Goal: Transaction & Acquisition: Subscribe to service/newsletter

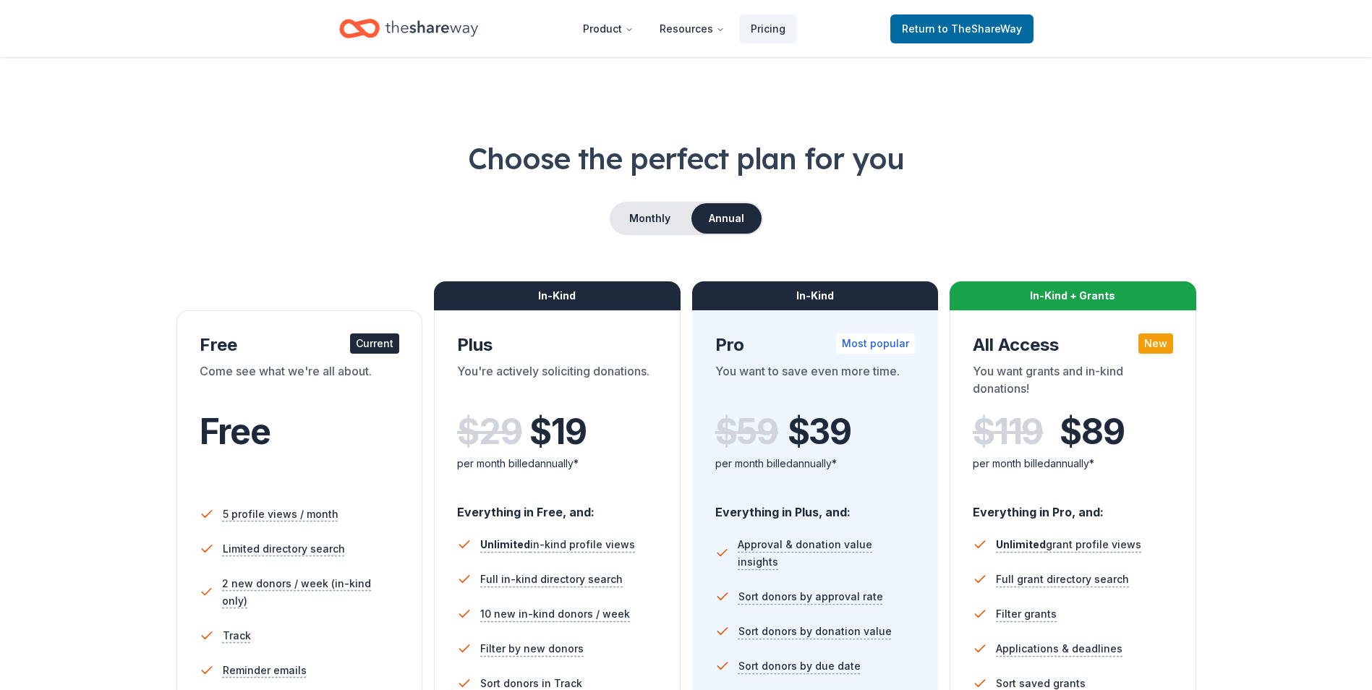
click at [708, 220] on button "Annual" at bounding box center [726, 218] width 70 height 30
click at [650, 218] on button "Monthly" at bounding box center [649, 218] width 77 height 30
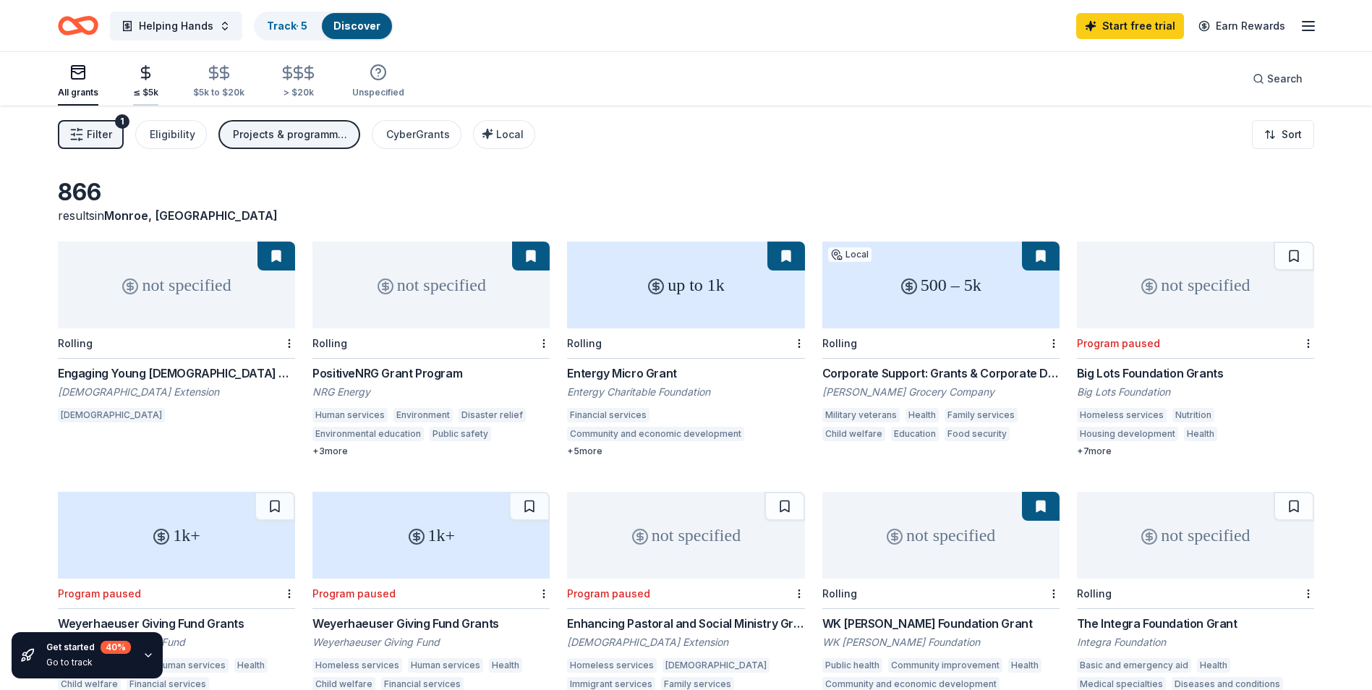
click at [146, 74] on line "button" at bounding box center [146, 73] width 0 height 14
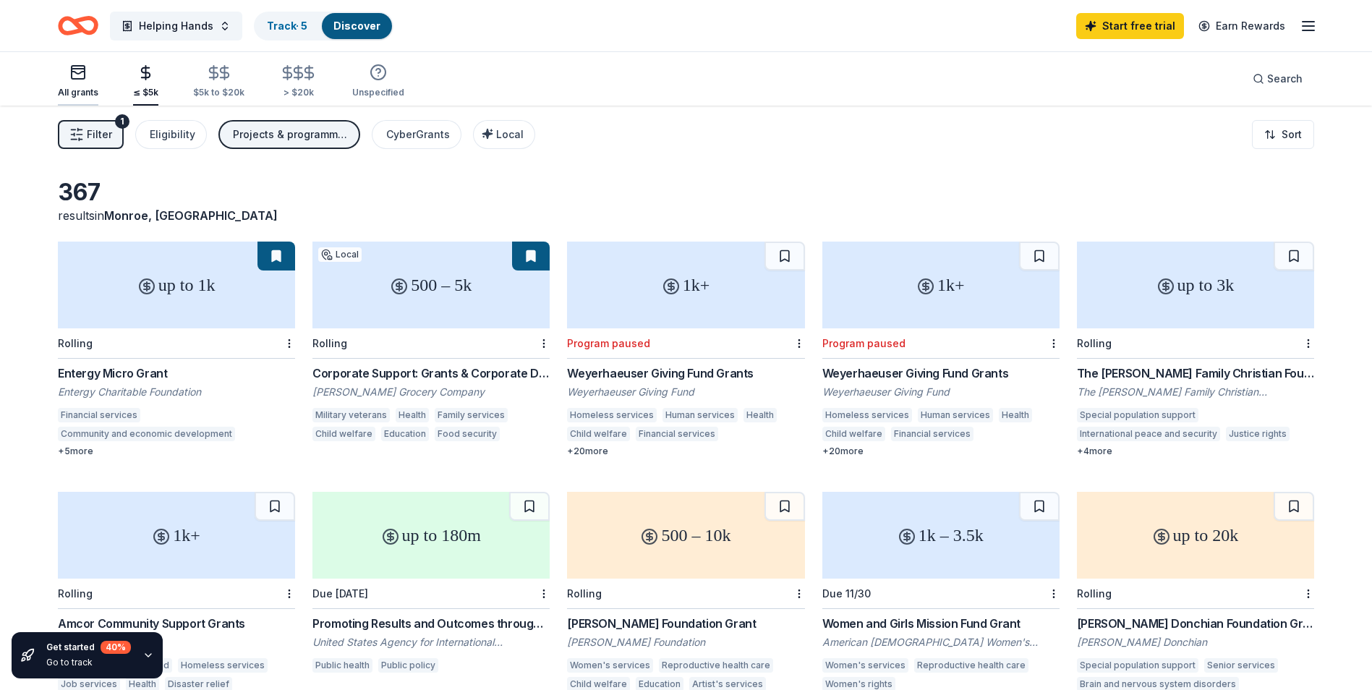
click at [82, 75] on icon "button" at bounding box center [77, 72] width 17 height 17
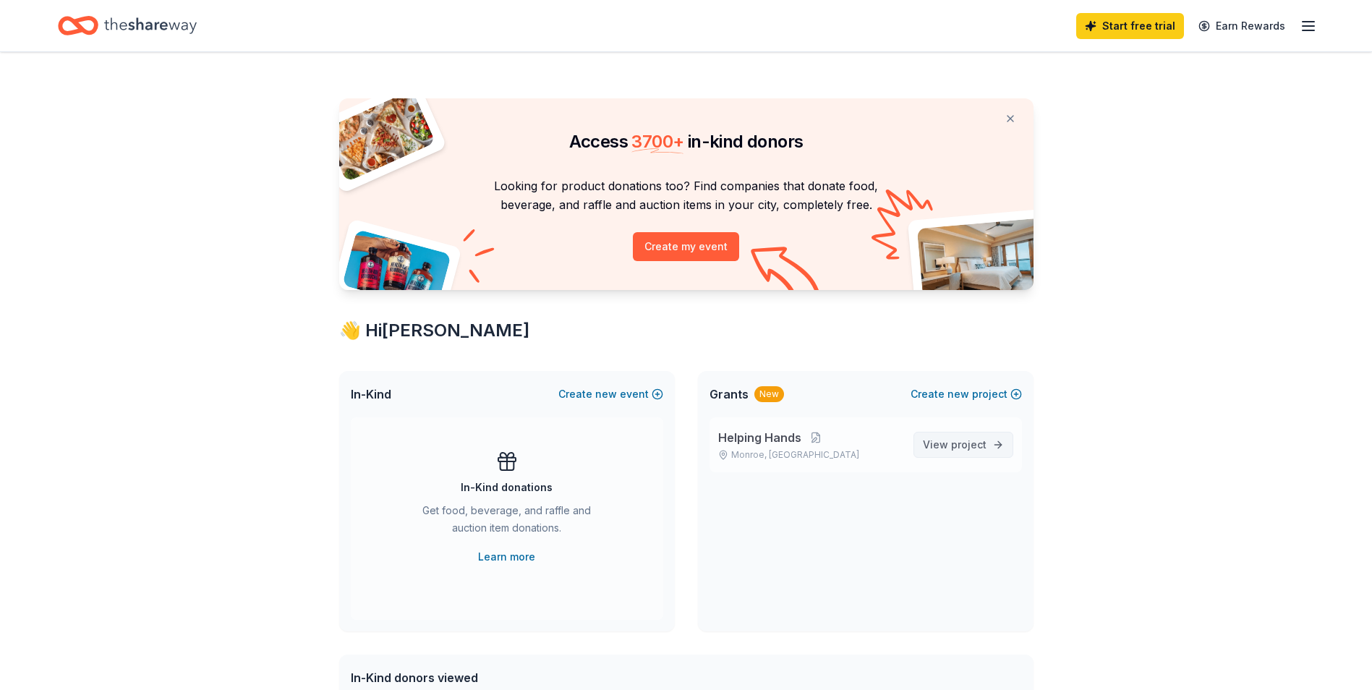
click at [962, 448] on span "project" at bounding box center [968, 444] width 35 height 12
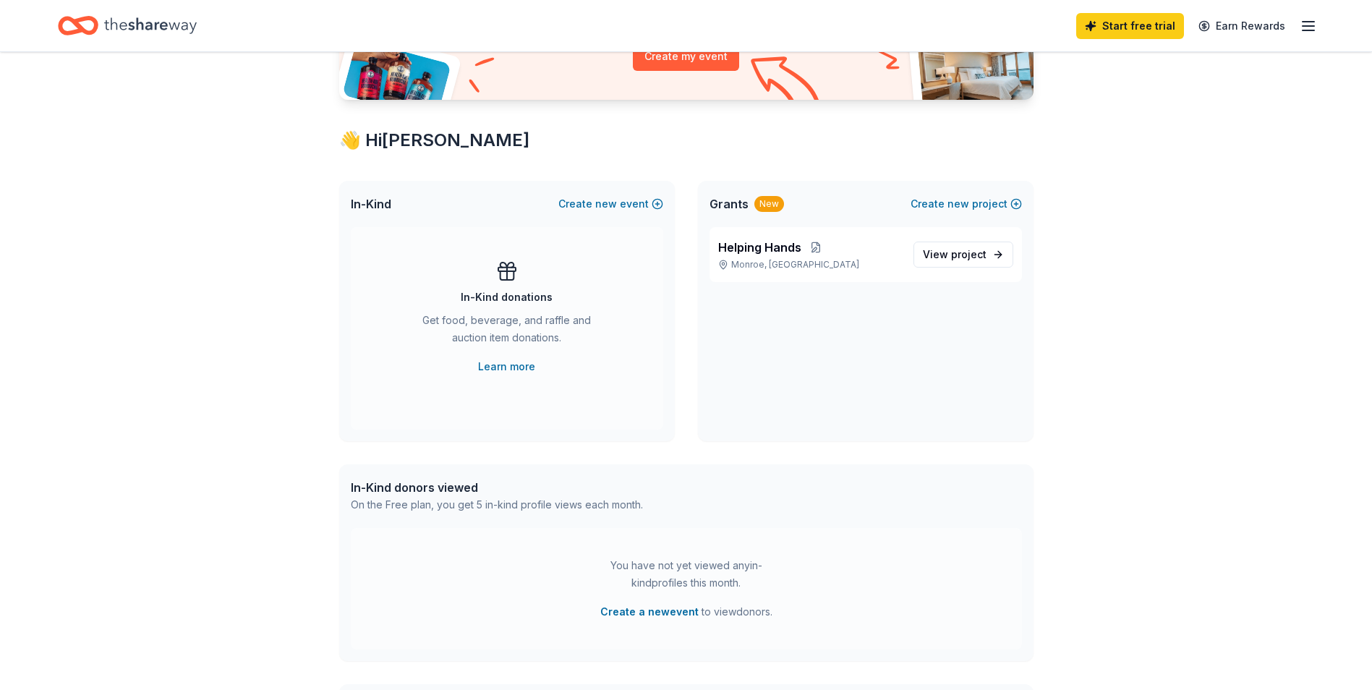
scroll to position [118, 0]
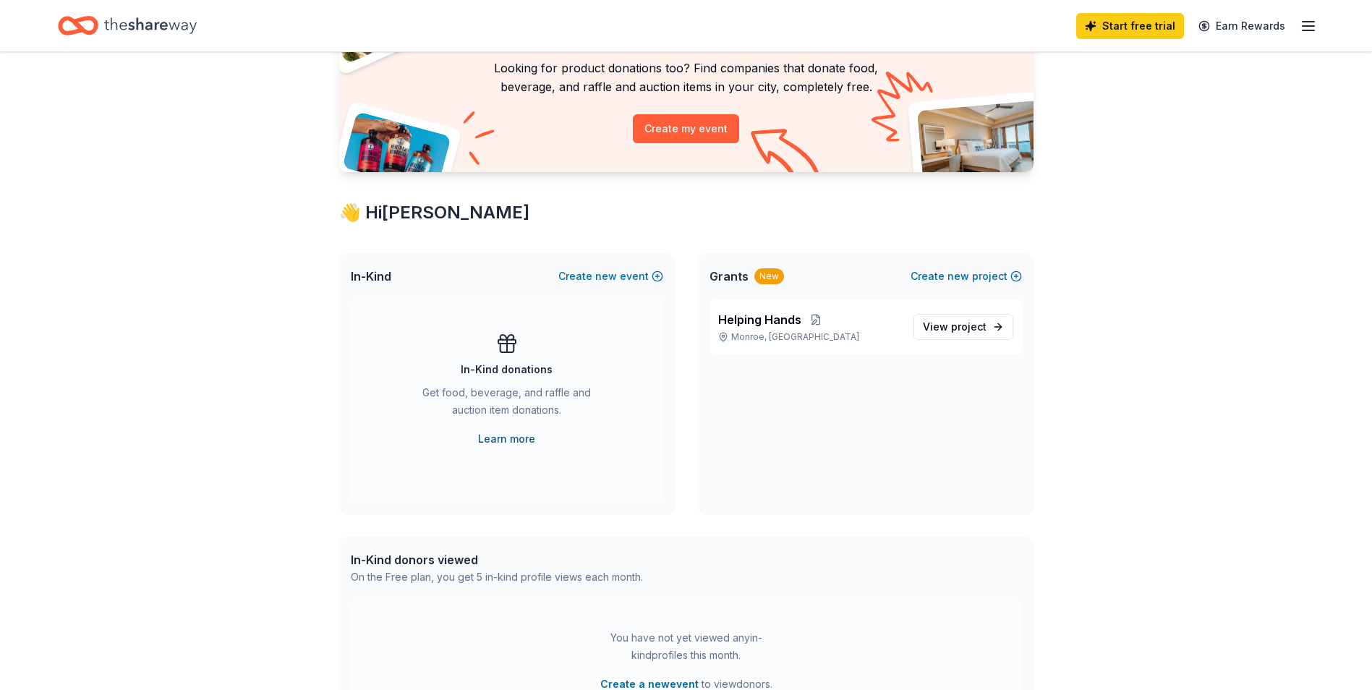
click at [513, 437] on link "Learn more" at bounding box center [506, 438] width 57 height 17
click at [511, 432] on link "Learn more" at bounding box center [506, 438] width 57 height 17
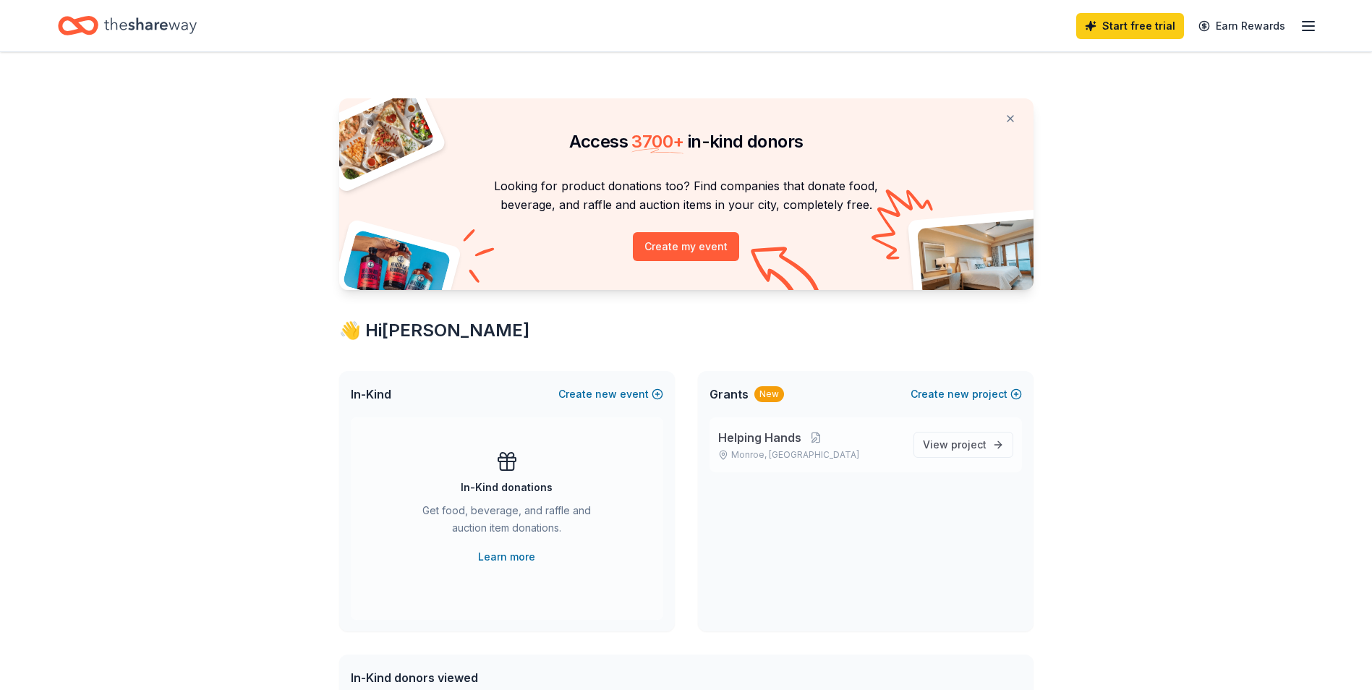
scroll to position [145, 0]
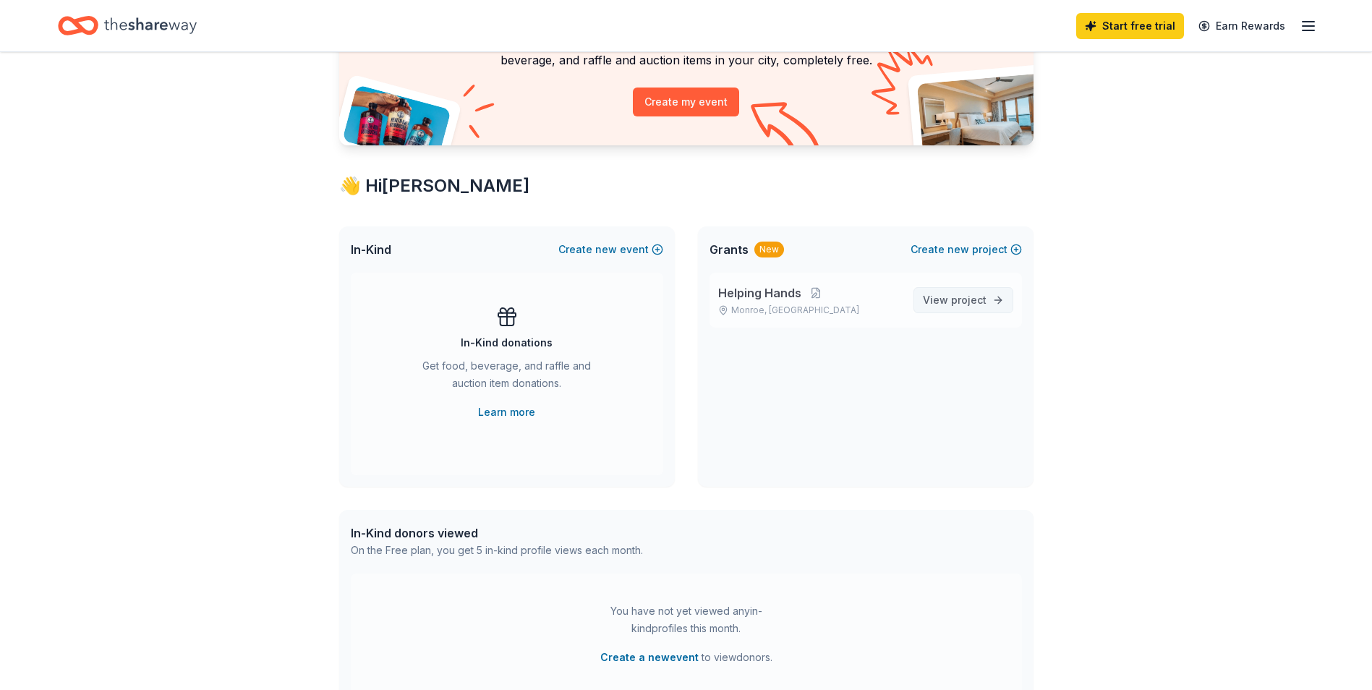
click at [1004, 296] on link "View project" at bounding box center [963, 300] width 100 height 26
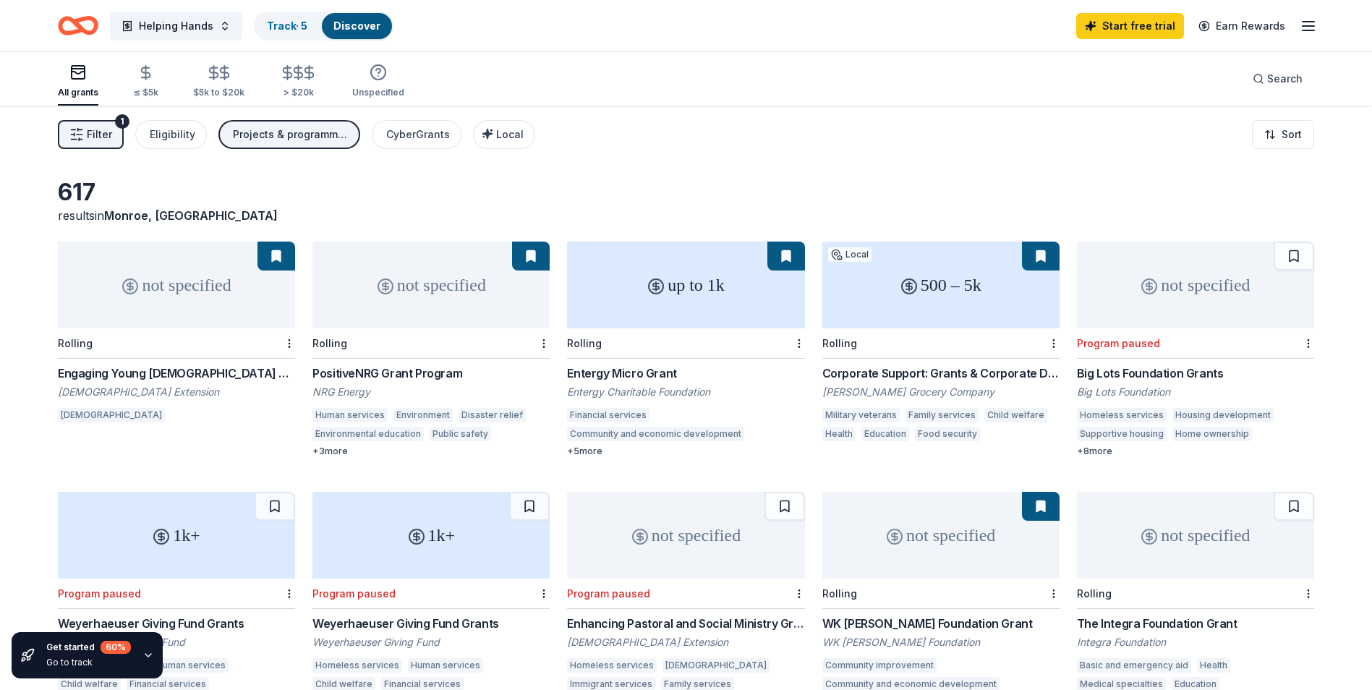
scroll to position [145, 0]
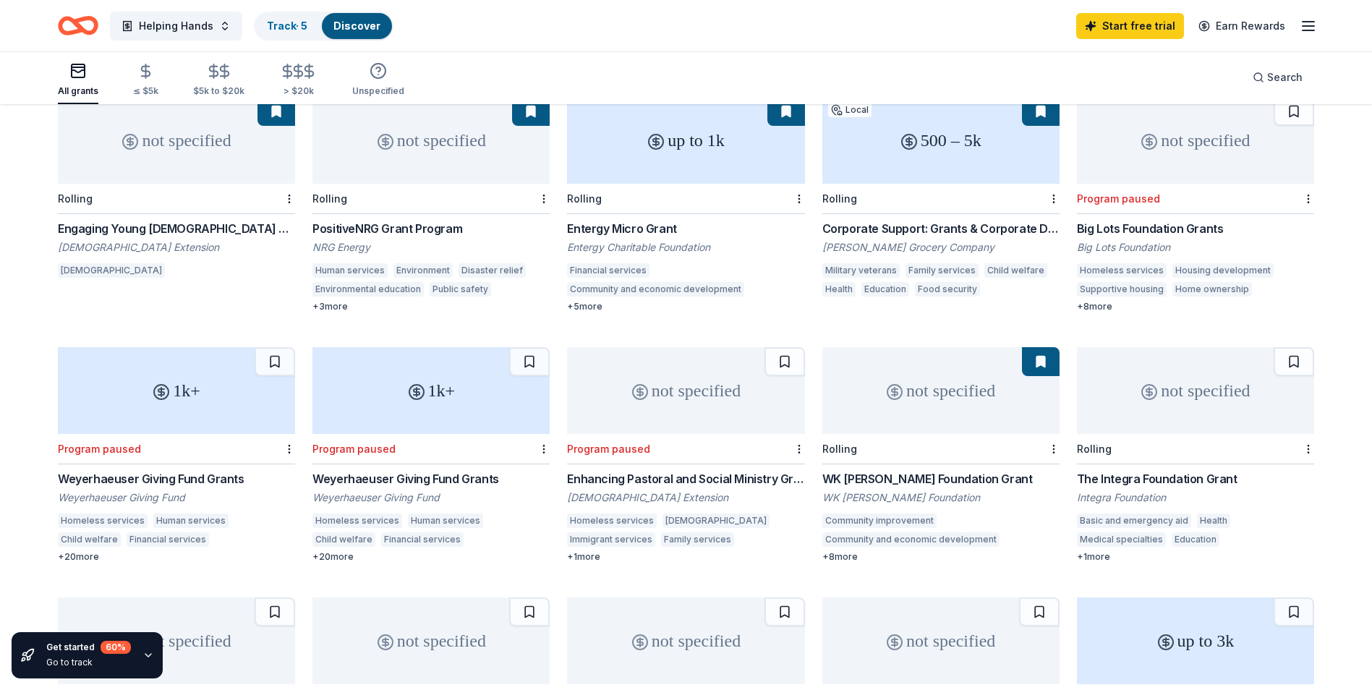
click at [485, 410] on div "1k+" at bounding box center [430, 390] width 237 height 87
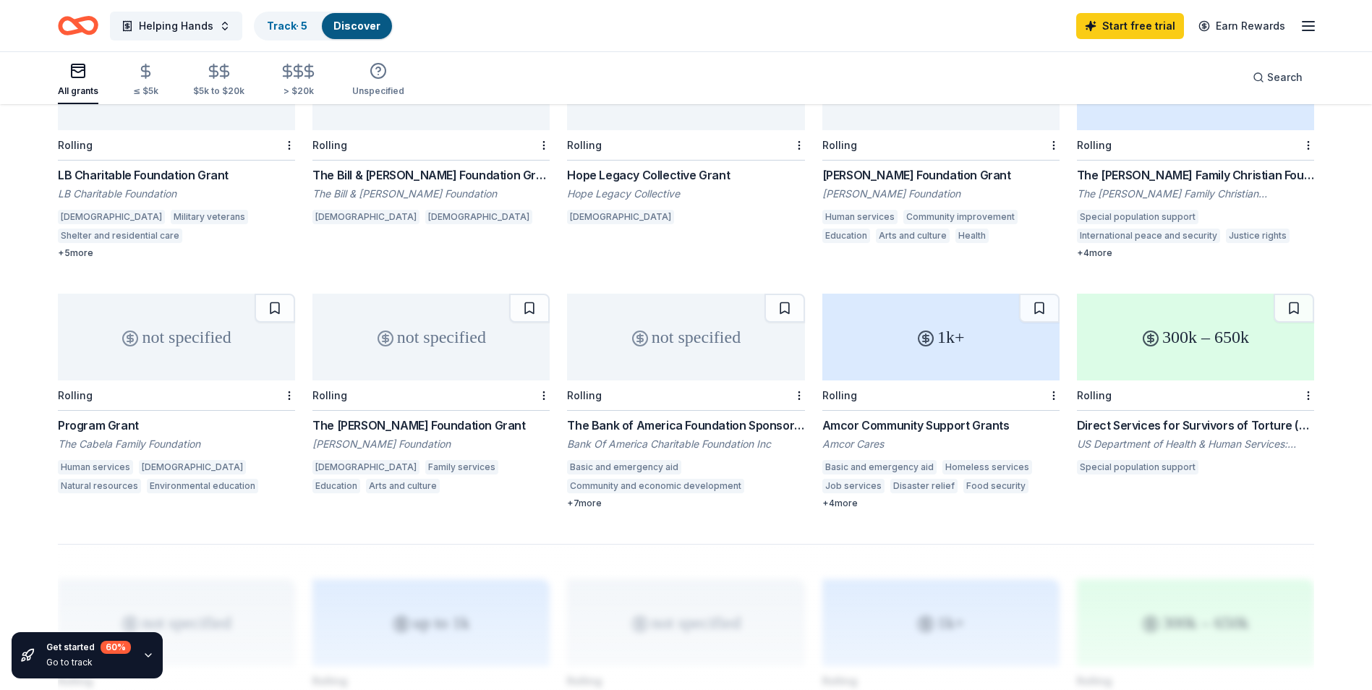
scroll to position [554, 0]
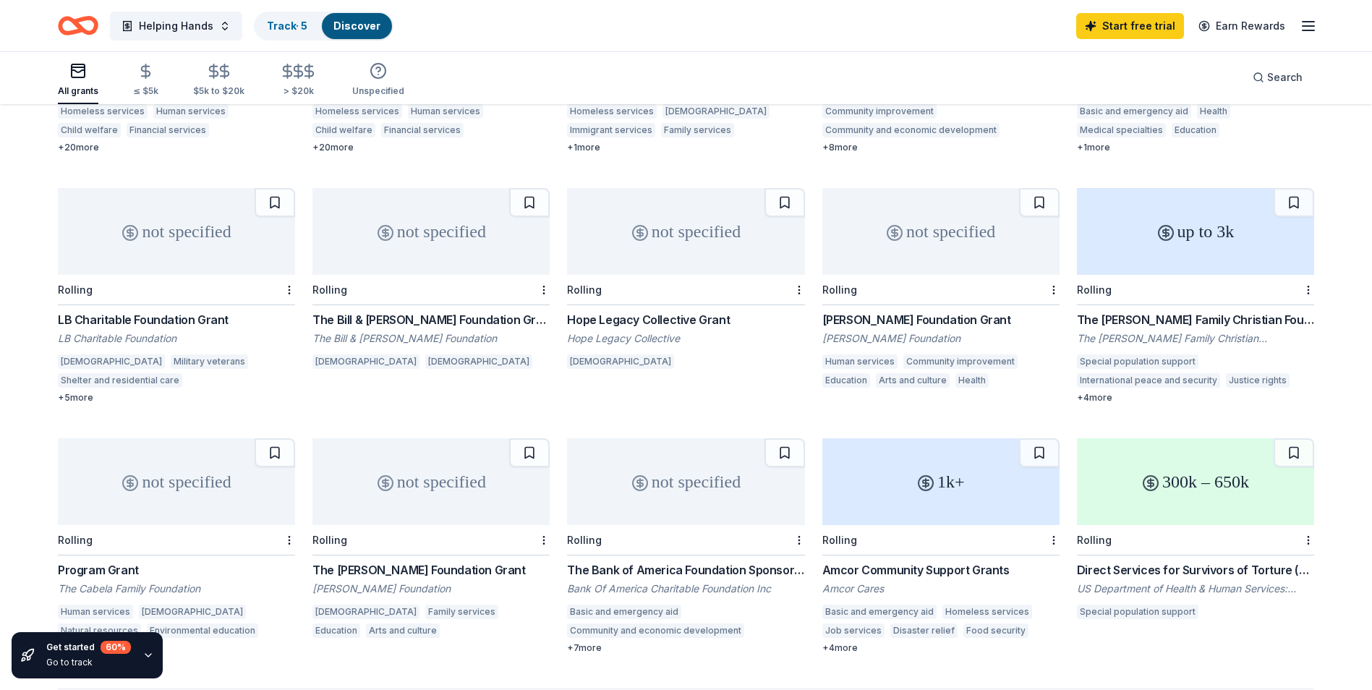
click at [935, 508] on div "1k+" at bounding box center [940, 481] width 237 height 87
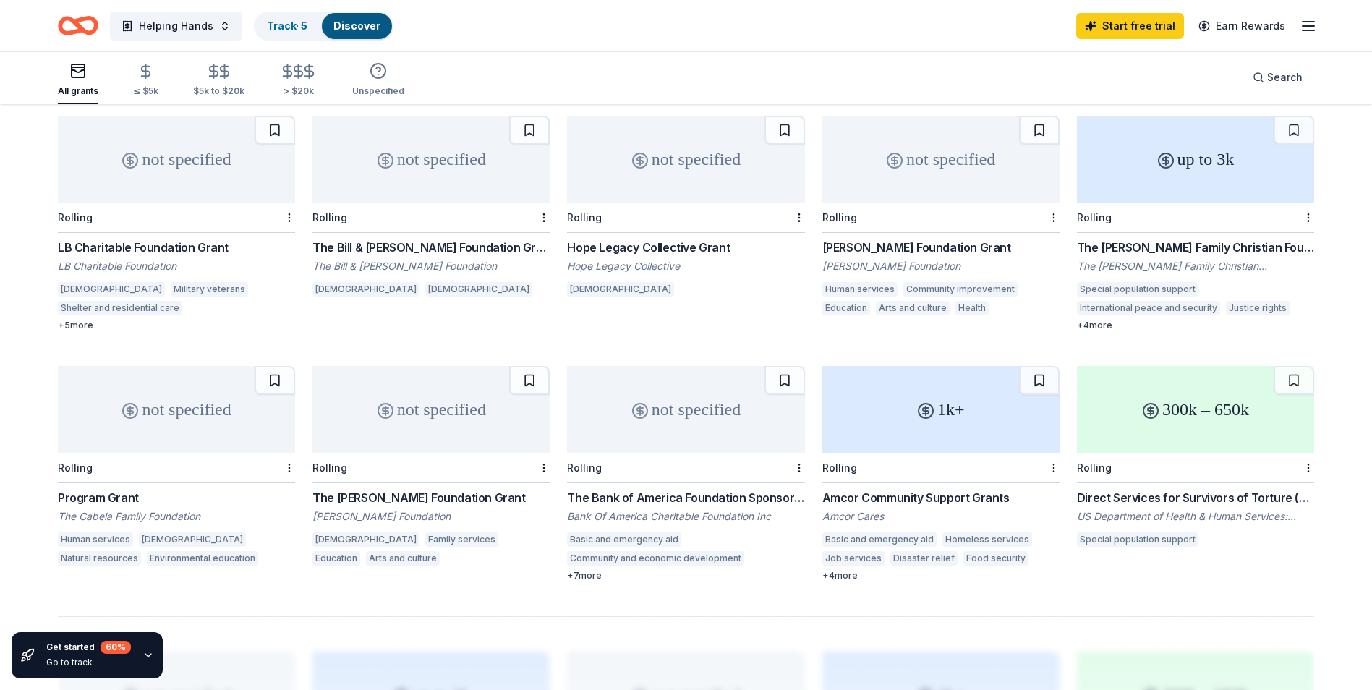
click at [662, 250] on div "Hope Legacy Collective Grant" at bounding box center [685, 247] width 237 height 17
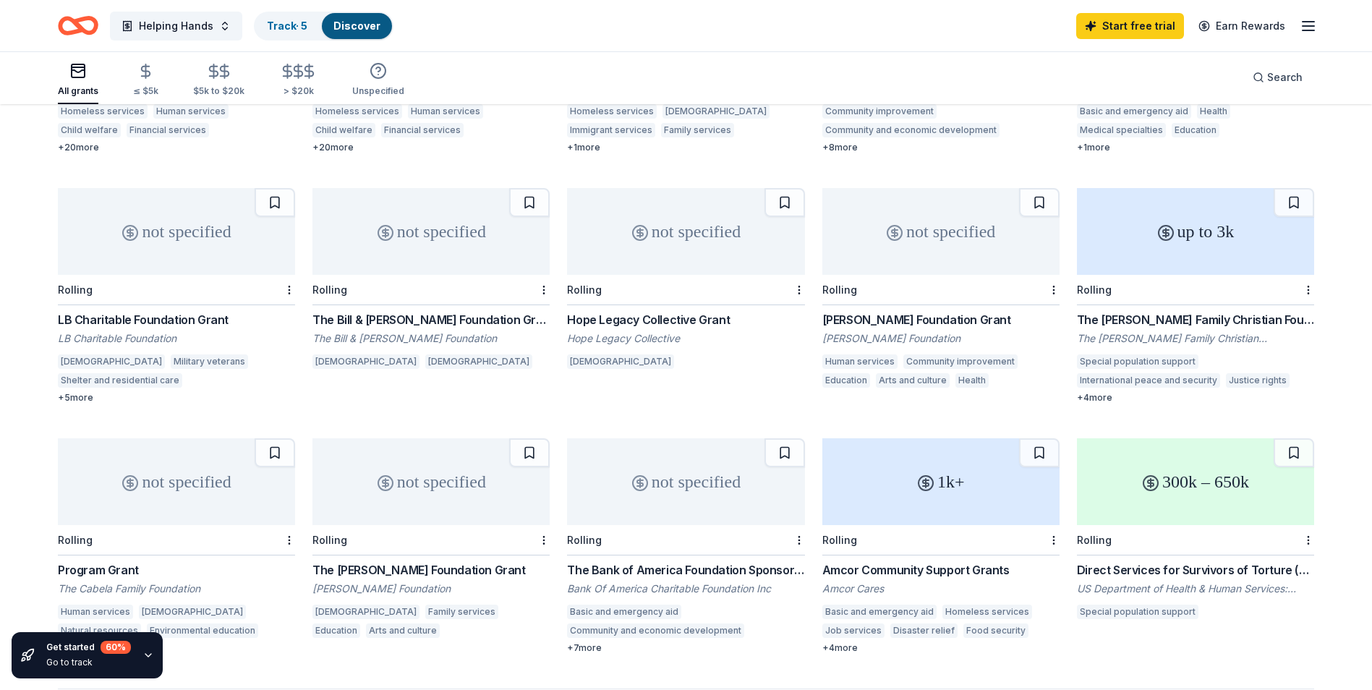
scroll to position [482, 0]
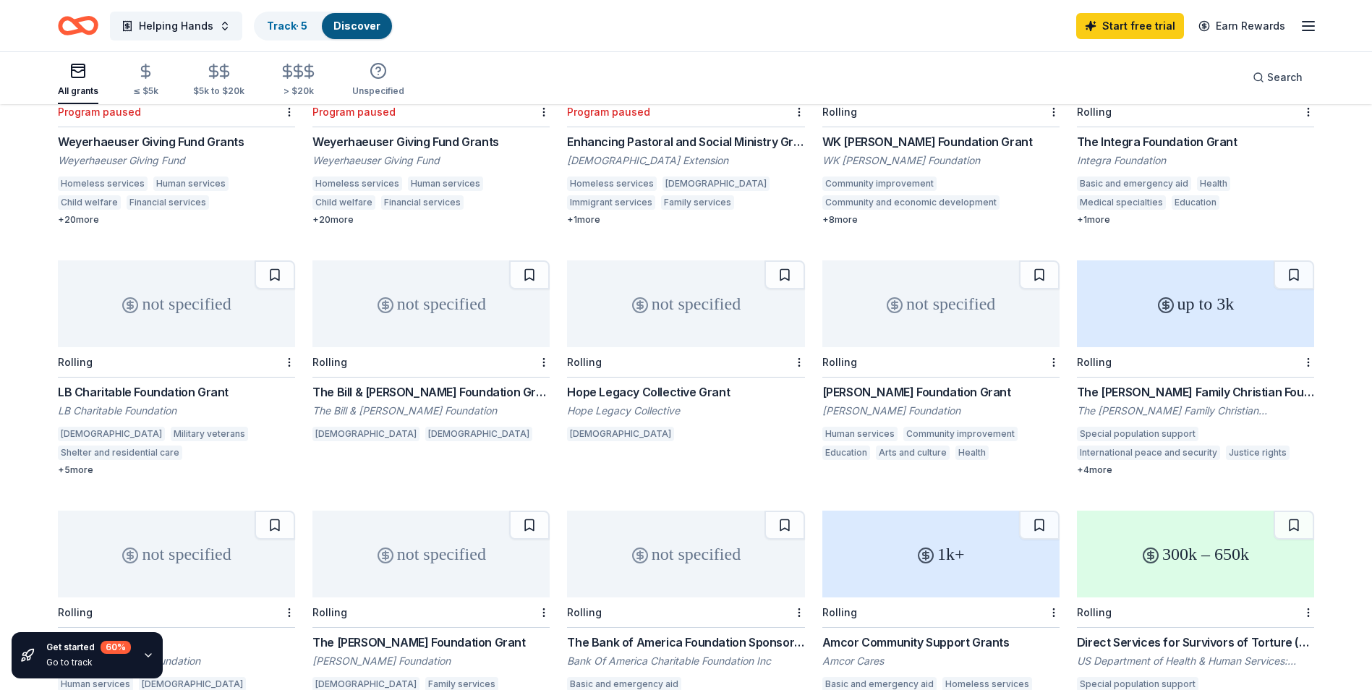
click at [129, 395] on div "LB Charitable Foundation Grant" at bounding box center [176, 391] width 237 height 17
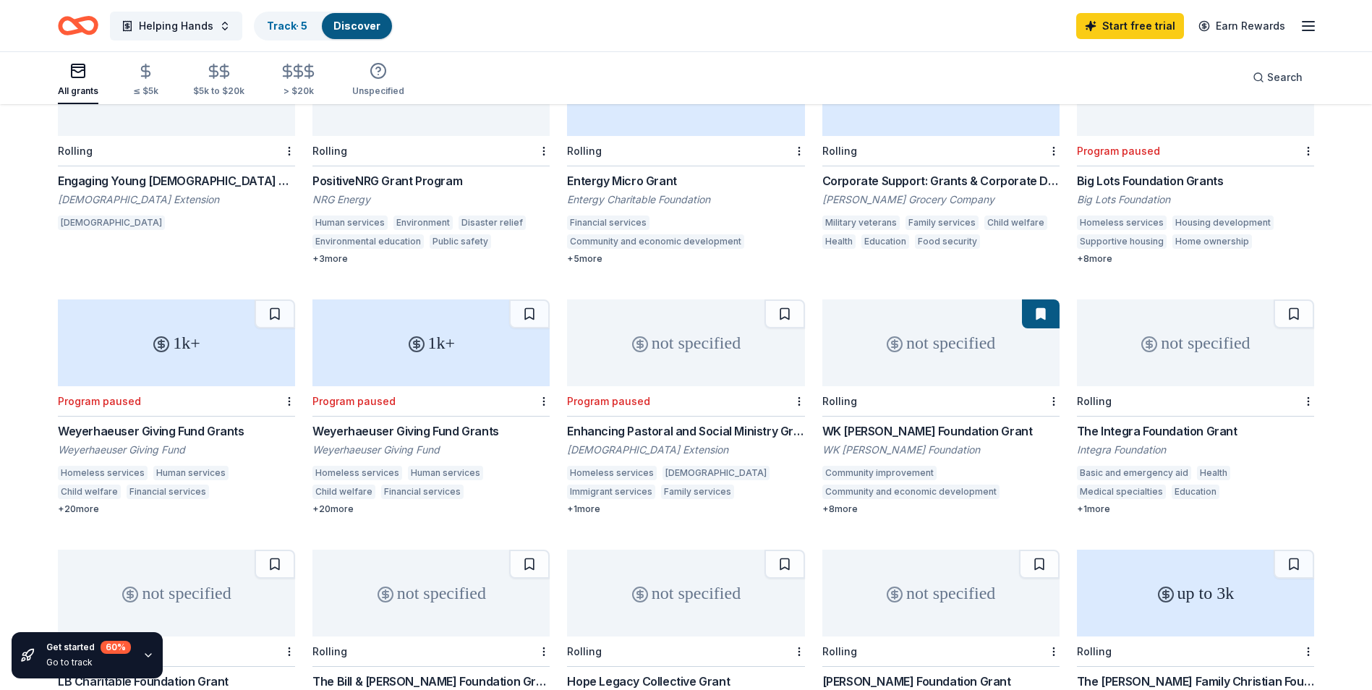
scroll to position [48, 0]
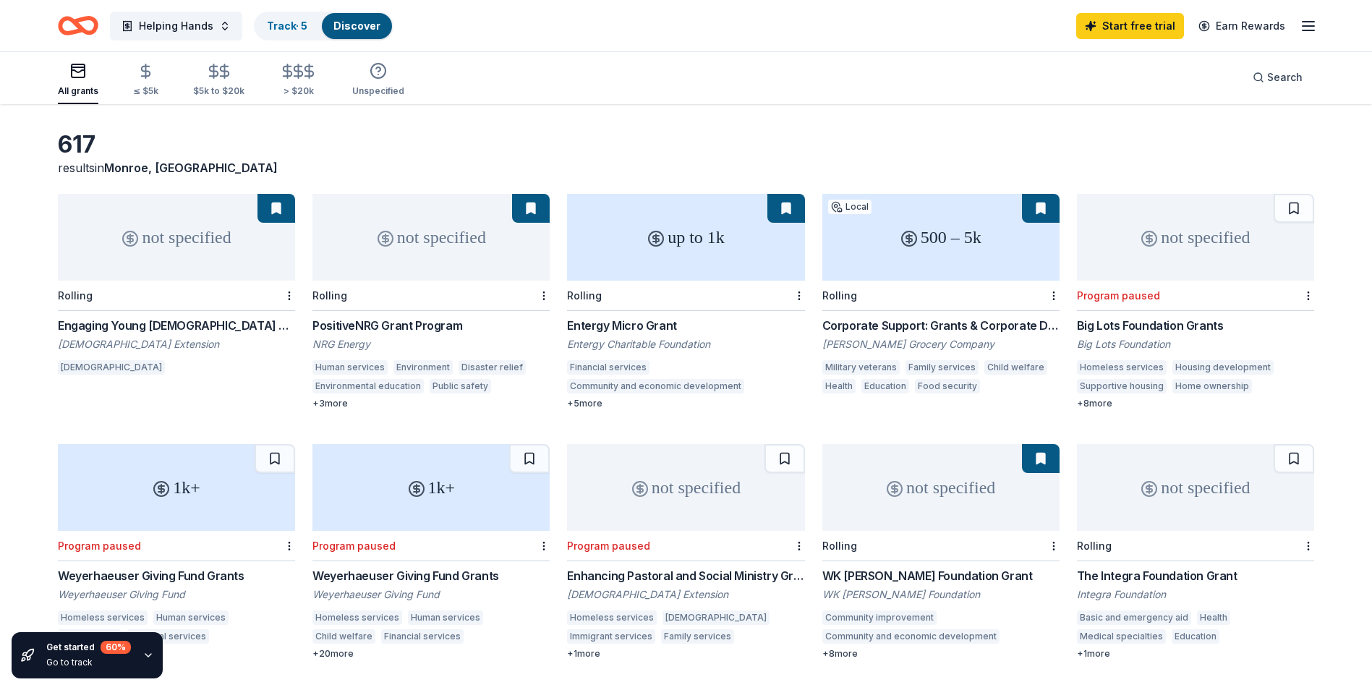
click at [696, 363] on div "Financial services Community and economic development Family services Environme…" at bounding box center [685, 379] width 237 height 38
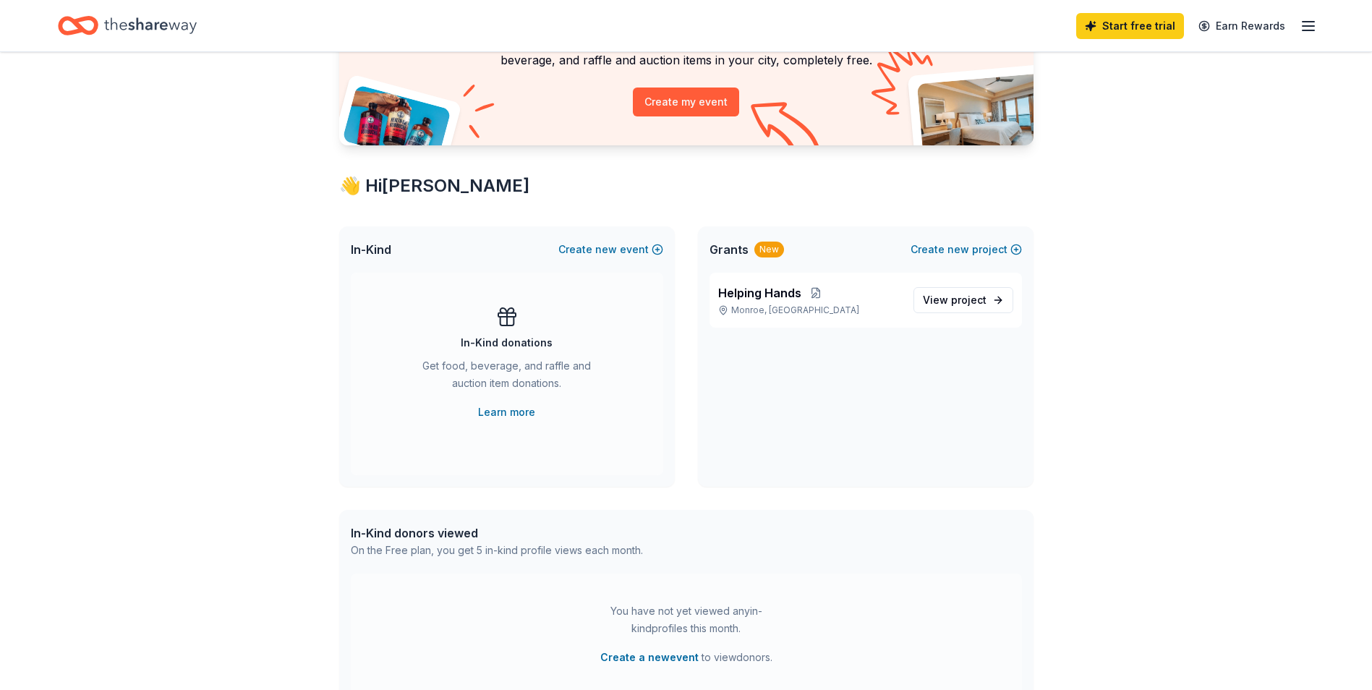
click at [405, 283] on div "In-Kind donations Get food, beverage, and raffle and auction item donations. Le…" at bounding box center [507, 374] width 312 height 202
click at [504, 407] on link "Learn more" at bounding box center [506, 412] width 57 height 17
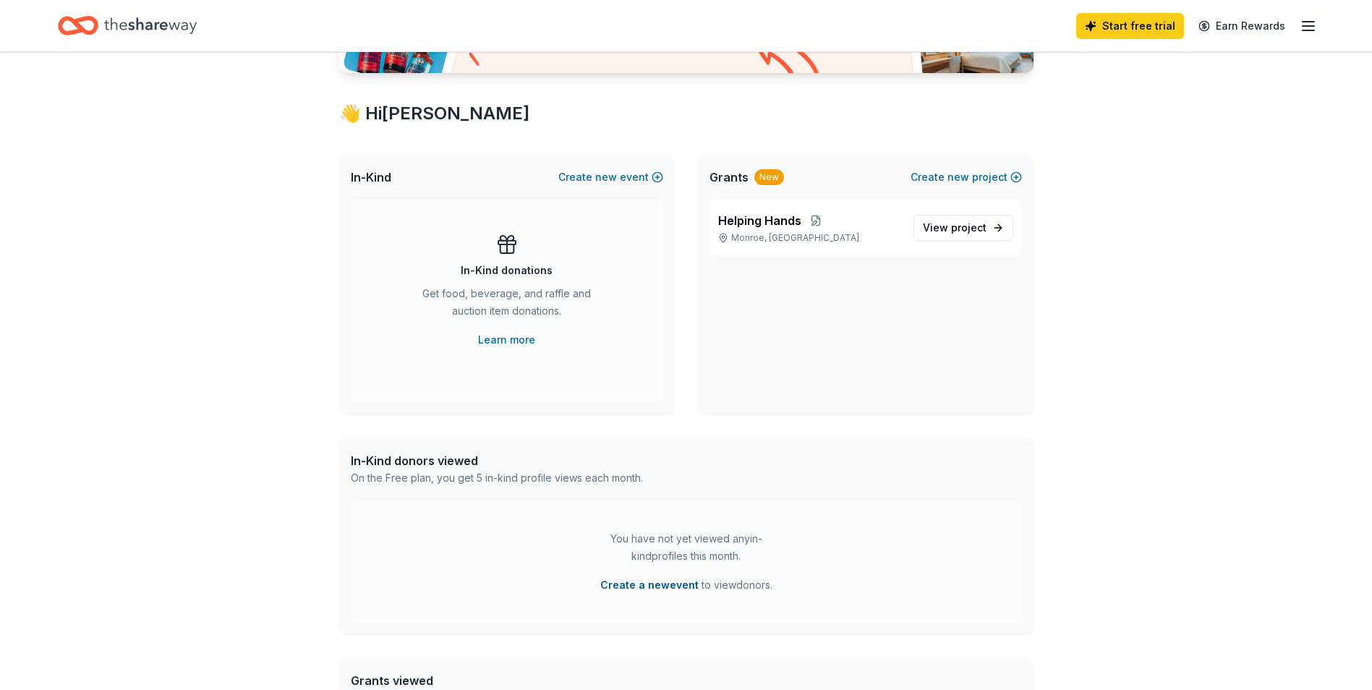
click at [642, 585] on button "Create a new event" at bounding box center [649, 584] width 98 height 17
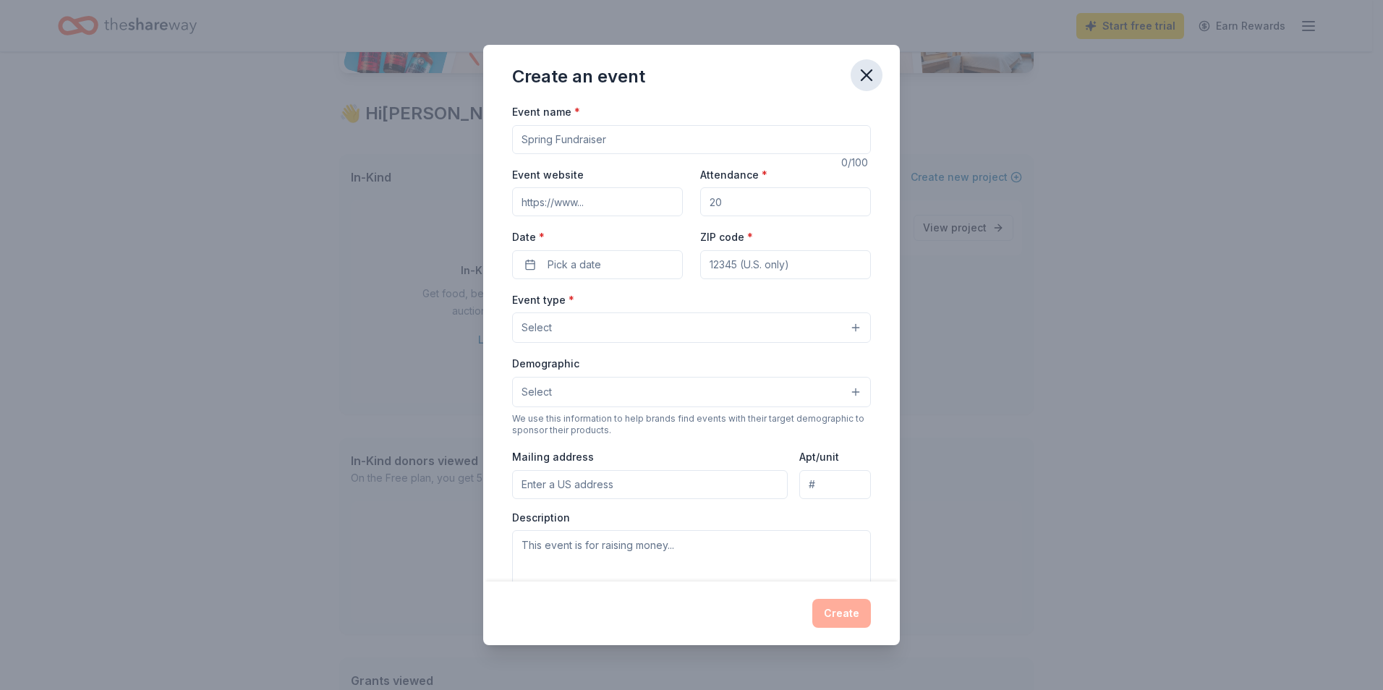
click at [868, 74] on icon "button" at bounding box center [866, 75] width 10 height 10
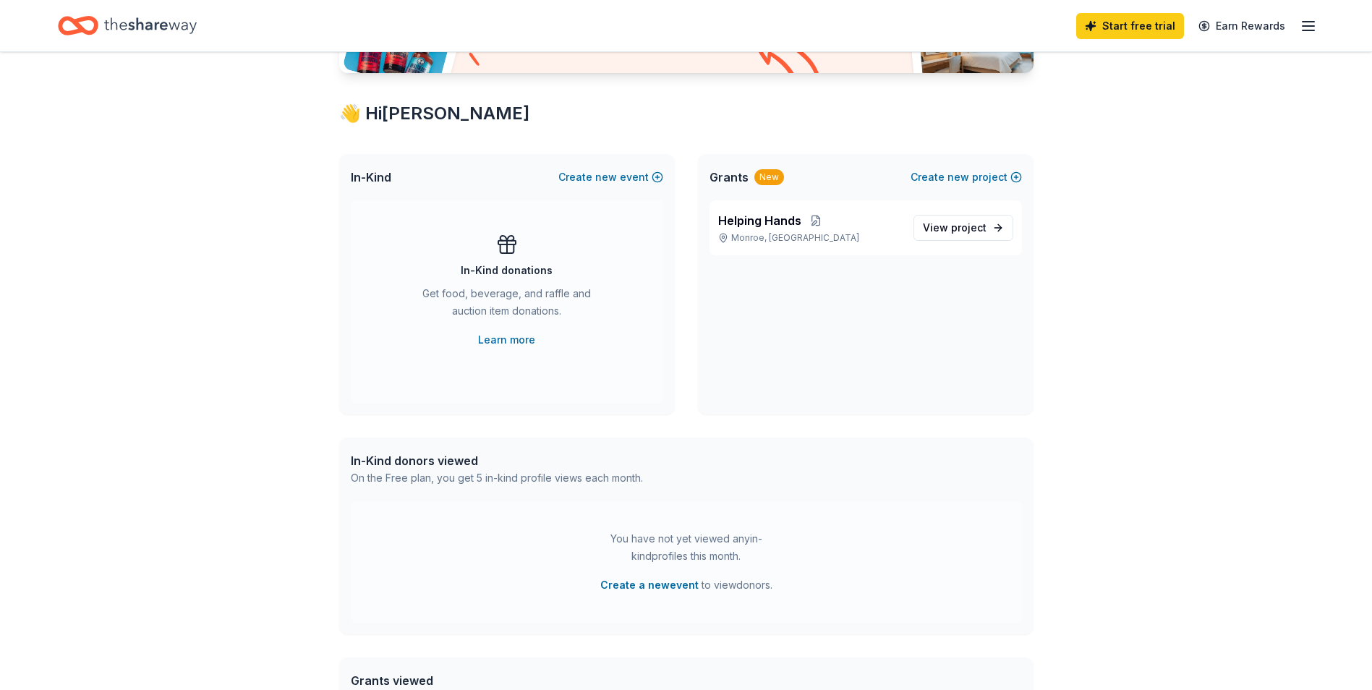
scroll to position [72, 0]
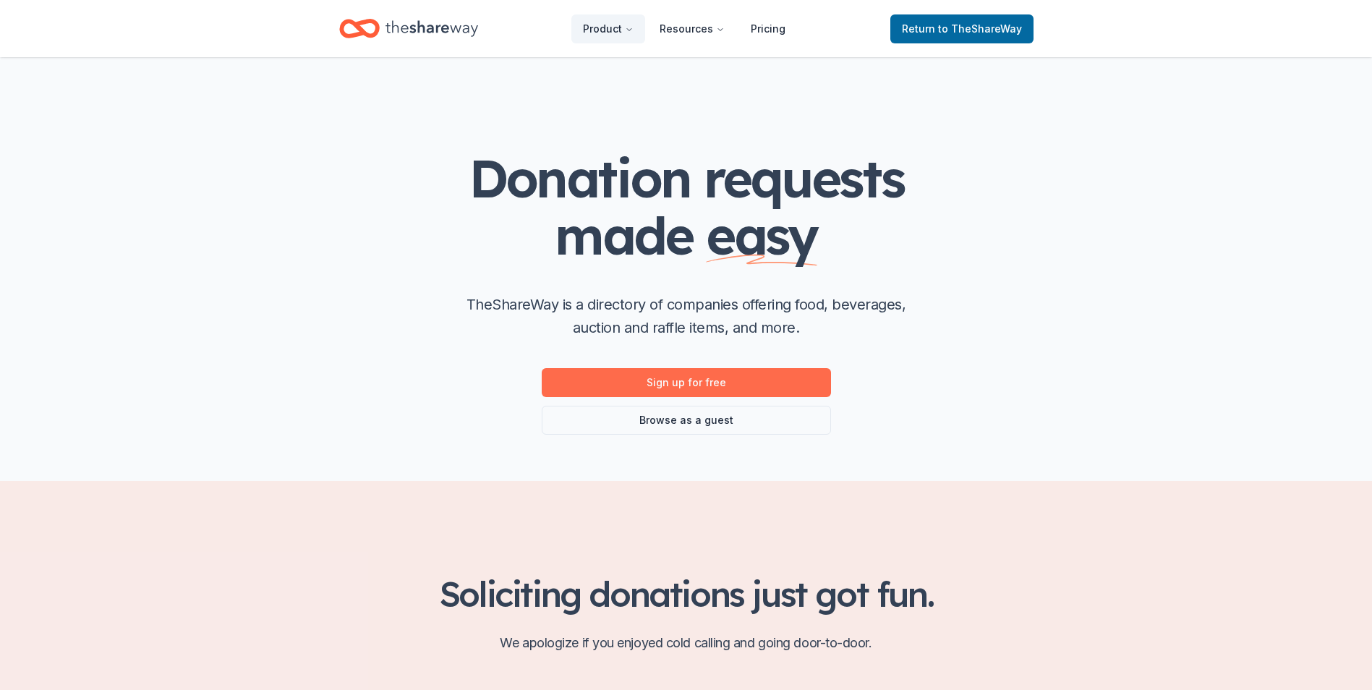
click at [621, 379] on link "Sign up for free" at bounding box center [686, 382] width 289 height 29
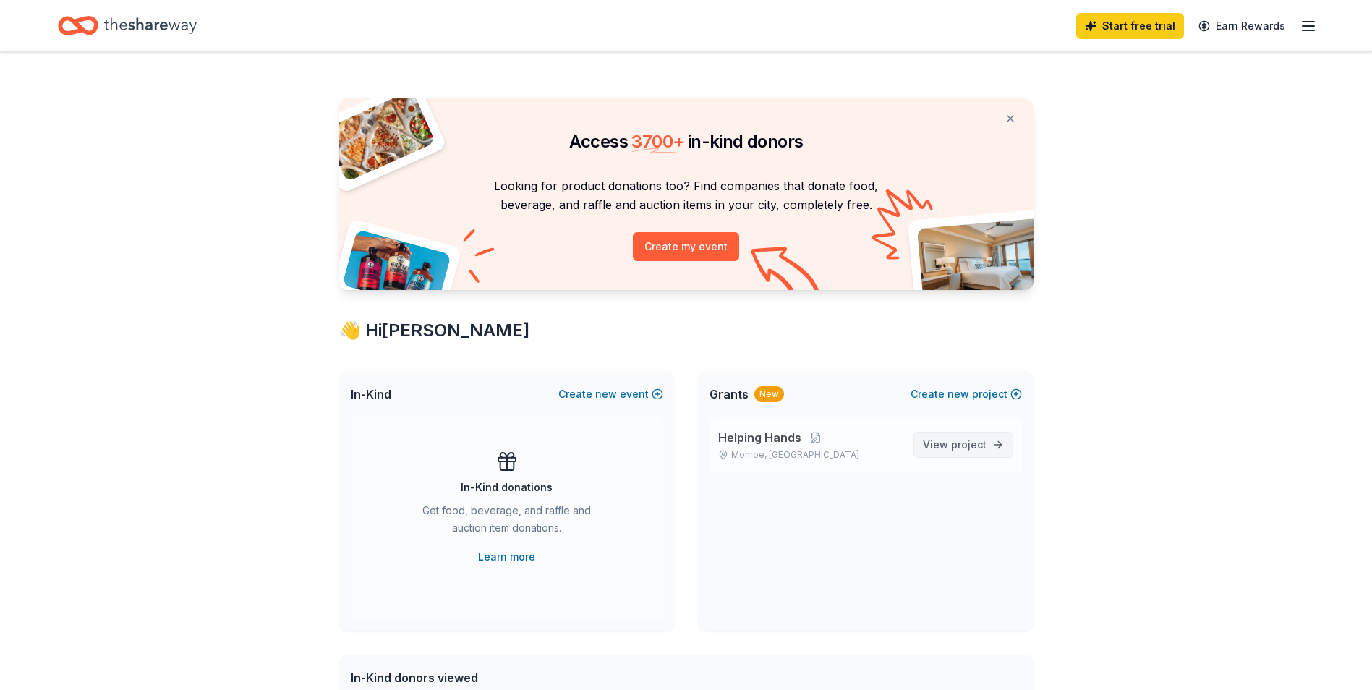
click at [963, 445] on span "project" at bounding box center [968, 444] width 35 height 12
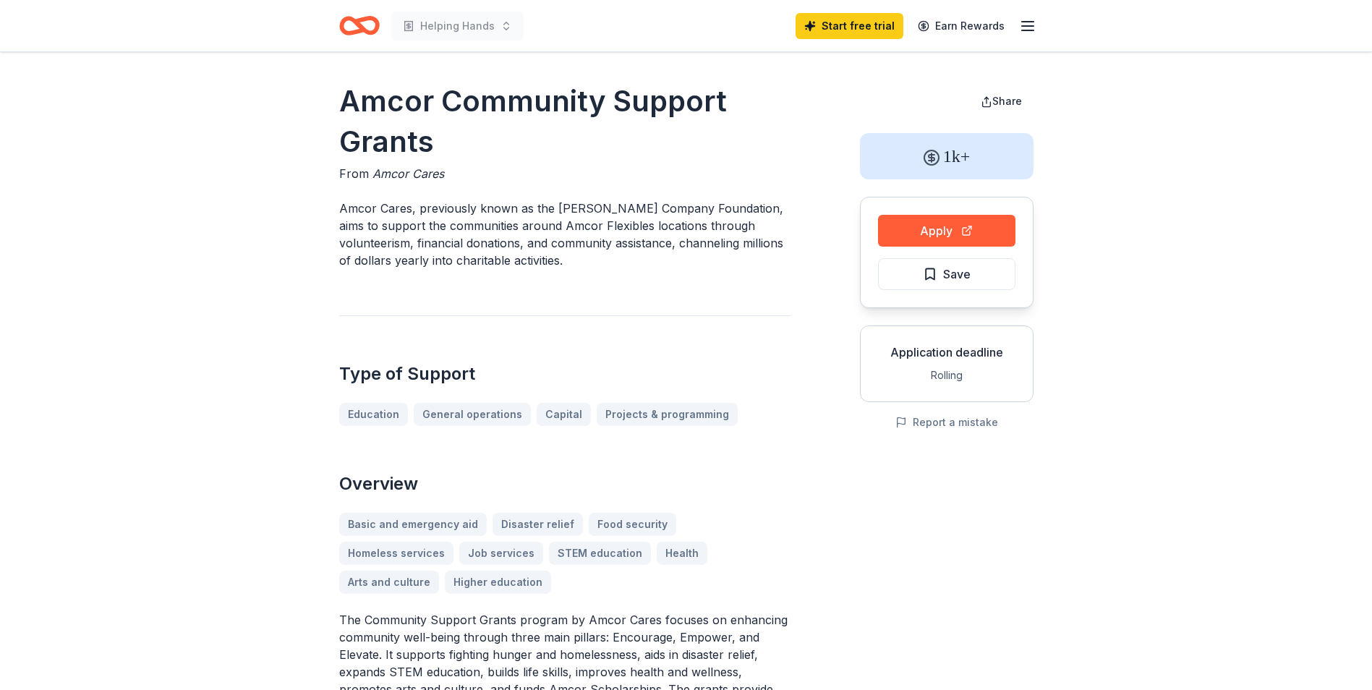
scroll to position [72, 0]
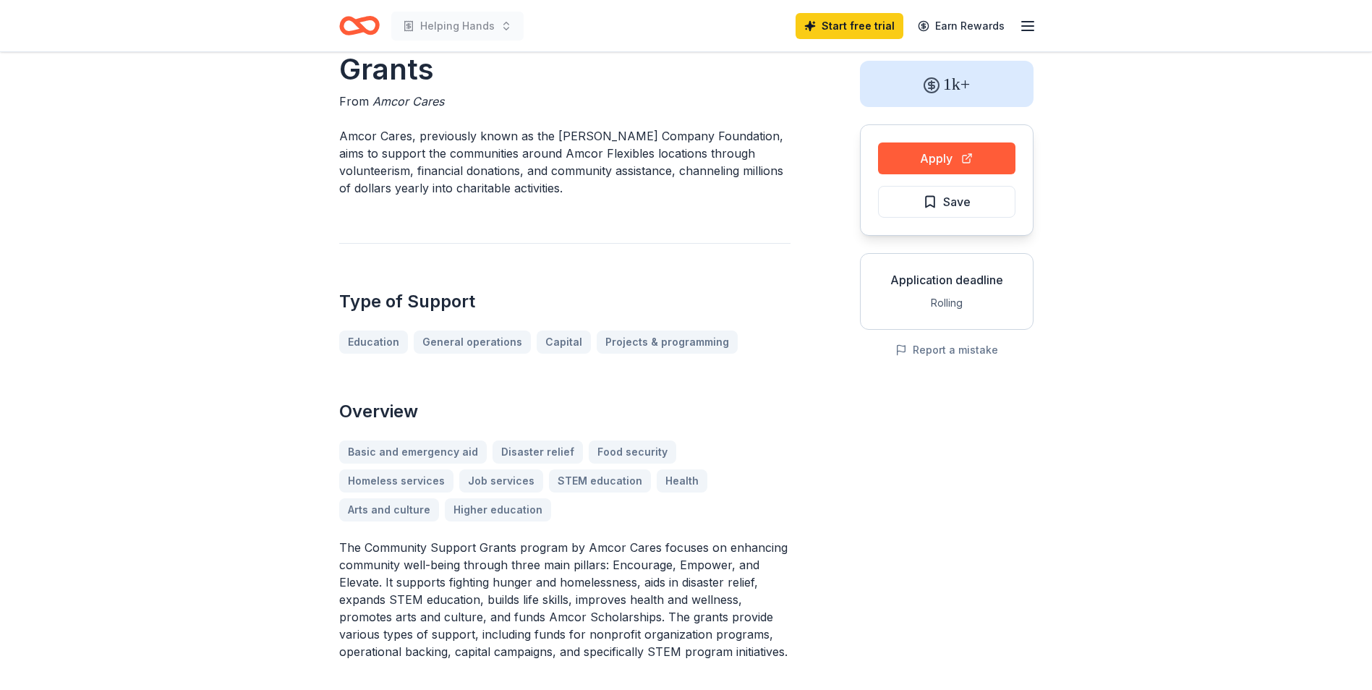
click at [716, 454] on div "Basic and emergency aid Disaster relief Food security Homeless services Job ser…" at bounding box center [564, 480] width 451 height 81
click at [720, 449] on div "Basic and emergency aid Disaster relief Food security Homeless services Job ser…" at bounding box center [564, 480] width 451 height 81
click at [921, 158] on button "Apply" at bounding box center [946, 158] width 137 height 32
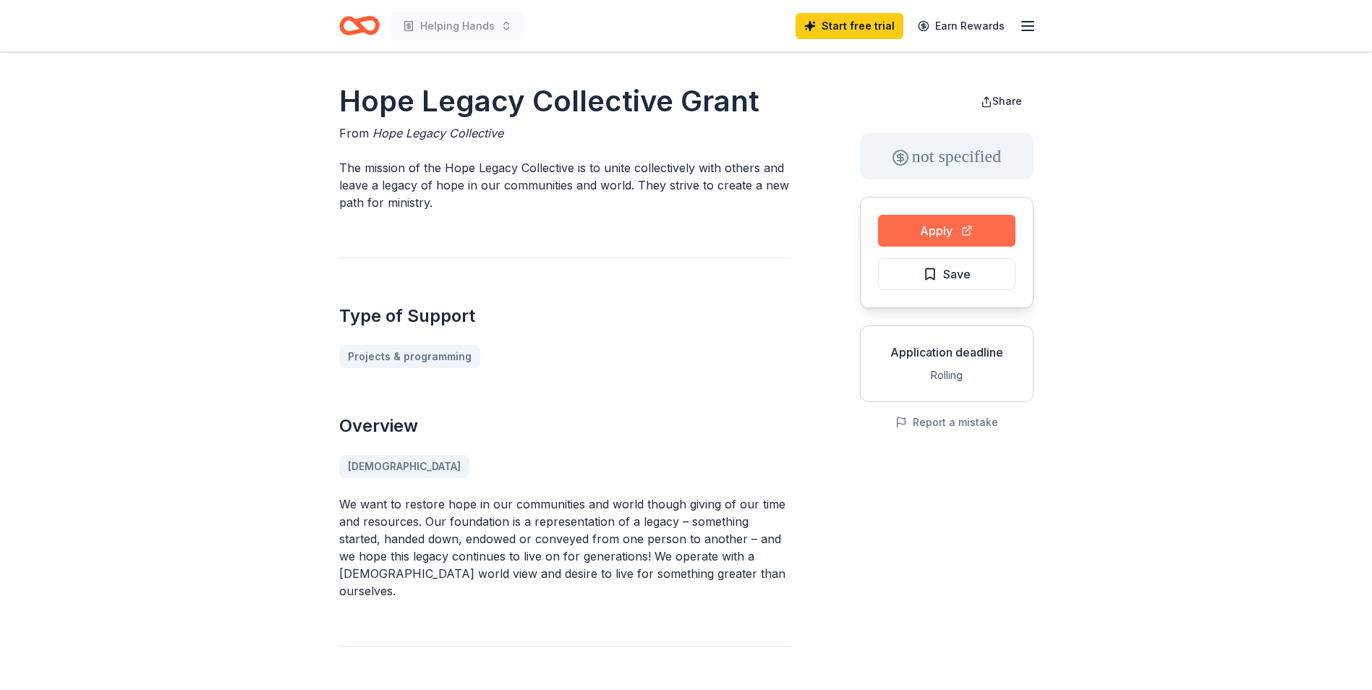
click at [910, 223] on button "Apply" at bounding box center [946, 231] width 137 height 32
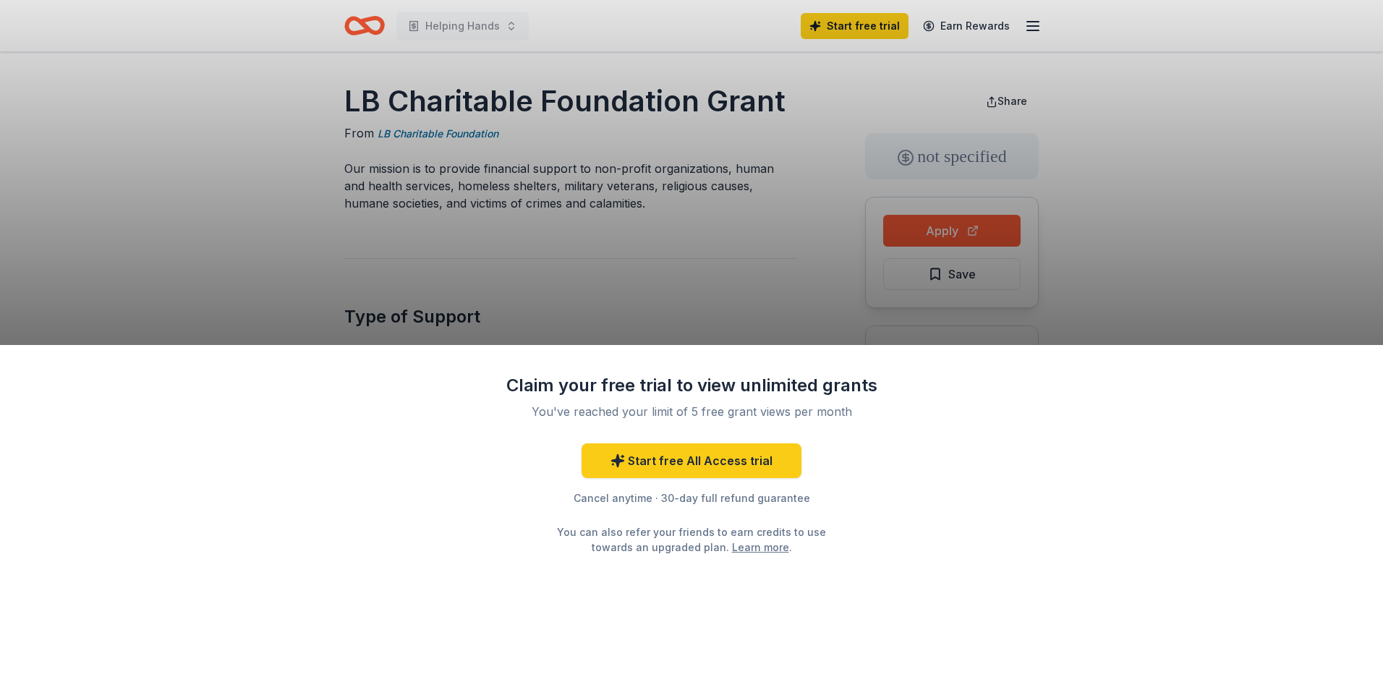
click at [994, 233] on div "Claim your free trial to view unlimited grants You've reached your limit of 5 f…" at bounding box center [691, 345] width 1383 height 690
click at [952, 236] on div "Claim your free trial to view unlimited grants You've reached your limit of 5 f…" at bounding box center [691, 345] width 1383 height 690
click at [688, 264] on div "Claim your free trial to view unlimited grants You've reached your limit of 5 f…" at bounding box center [691, 345] width 1383 height 690
drag, startPoint x: 1236, startPoint y: 137, endPoint x: 970, endPoint y: 183, distance: 269.4
click at [1235, 137] on div "Claim your free trial to view unlimited grants You've reached your limit of 5 f…" at bounding box center [691, 345] width 1383 height 690
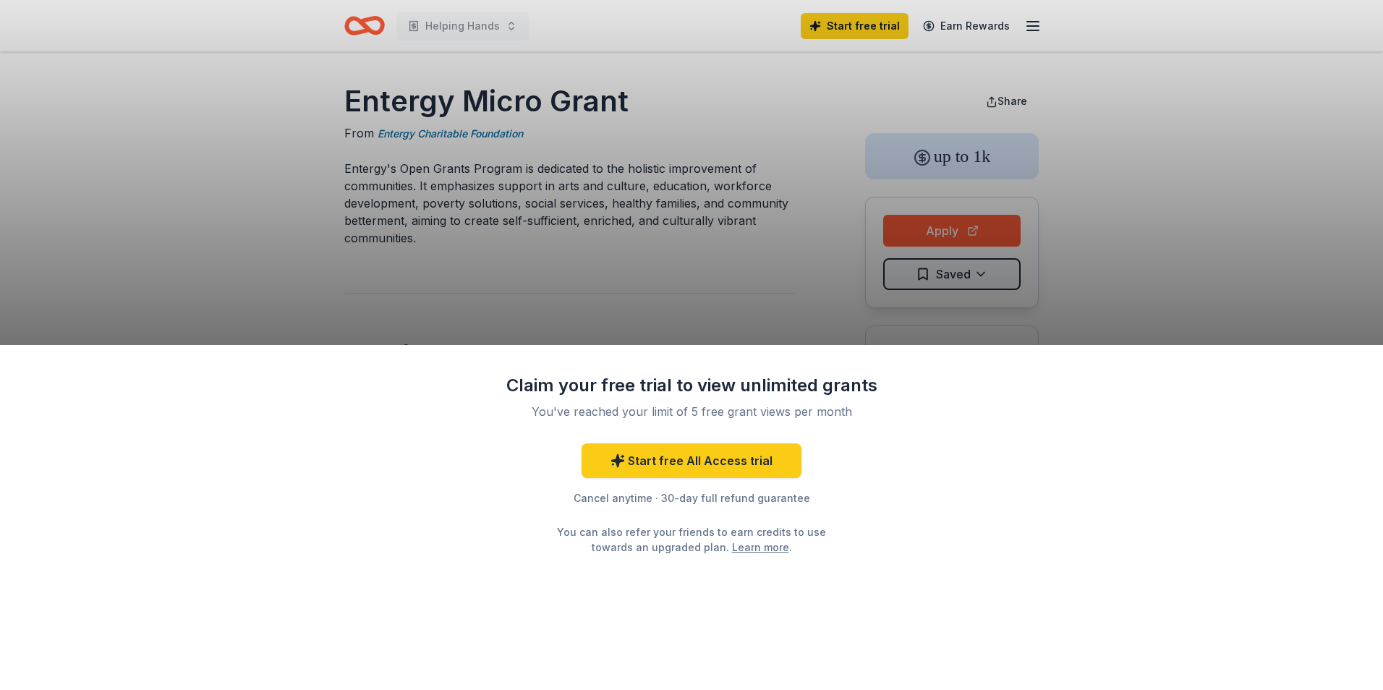
click at [954, 226] on div "Claim your free trial to view unlimited grants You've reached your limit of 5 f…" at bounding box center [691, 345] width 1383 height 690
click at [955, 226] on div "Claim your free trial to view unlimited grants You've reached your limit of 5 f…" at bounding box center [691, 345] width 1383 height 690
click at [957, 163] on div "Claim your free trial to view unlimited grants You've reached your limit of 5 f…" at bounding box center [691, 345] width 1383 height 690
click at [682, 443] on link "Start free All Access trial" at bounding box center [691, 460] width 220 height 35
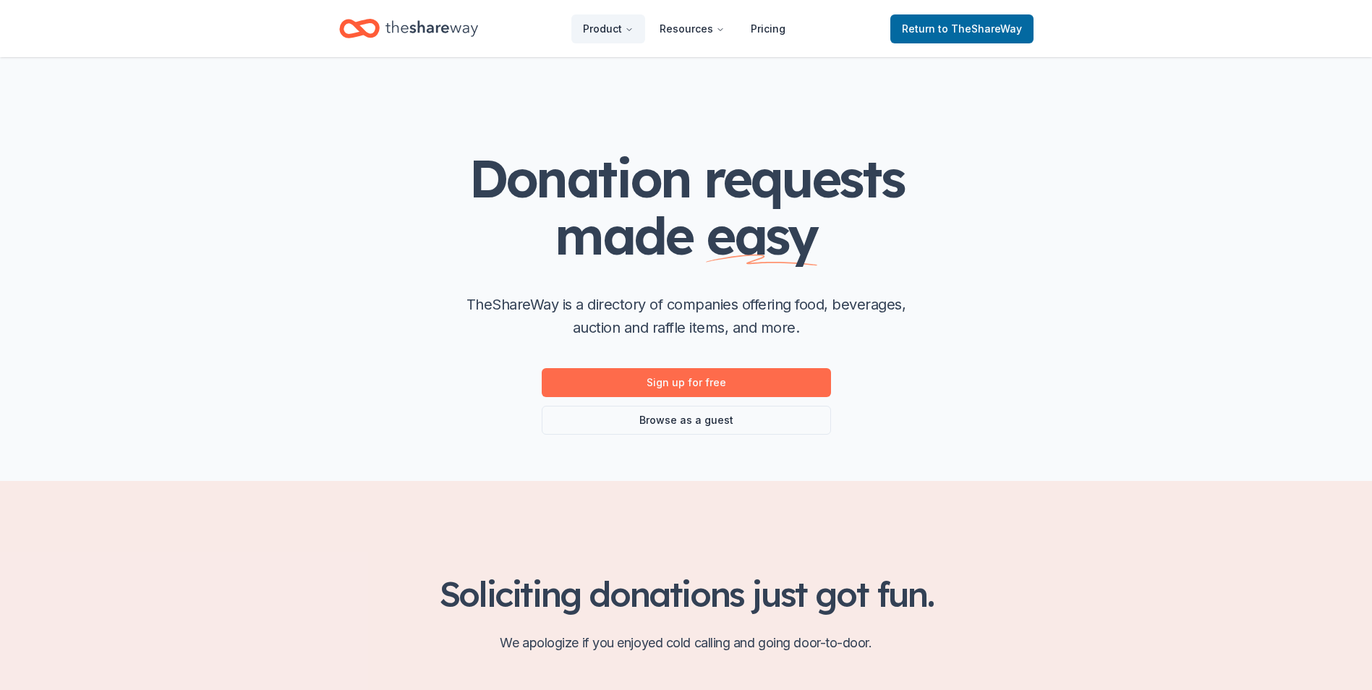
click at [625, 380] on link "Sign up for free" at bounding box center [686, 382] width 289 height 29
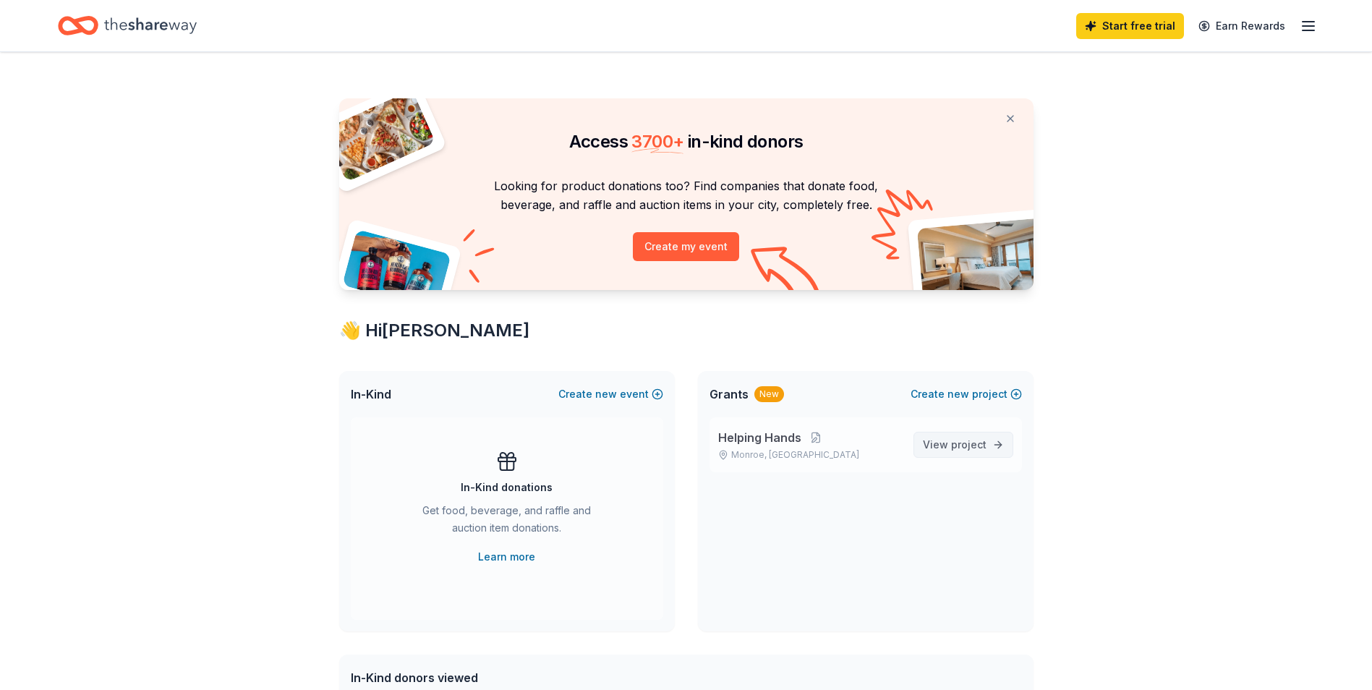
click at [971, 439] on span "project" at bounding box center [968, 444] width 35 height 12
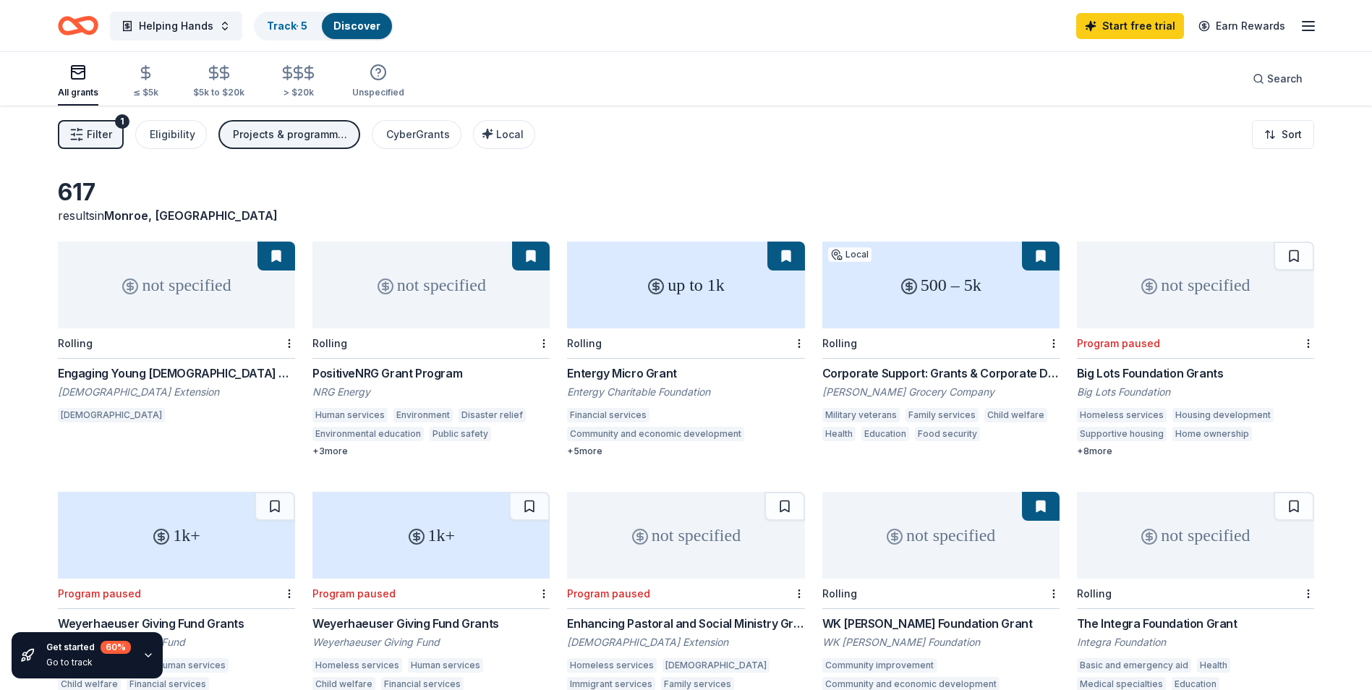
click at [406, 326] on div "not specified" at bounding box center [430, 285] width 237 height 87
